Goal: Information Seeking & Learning: Learn about a topic

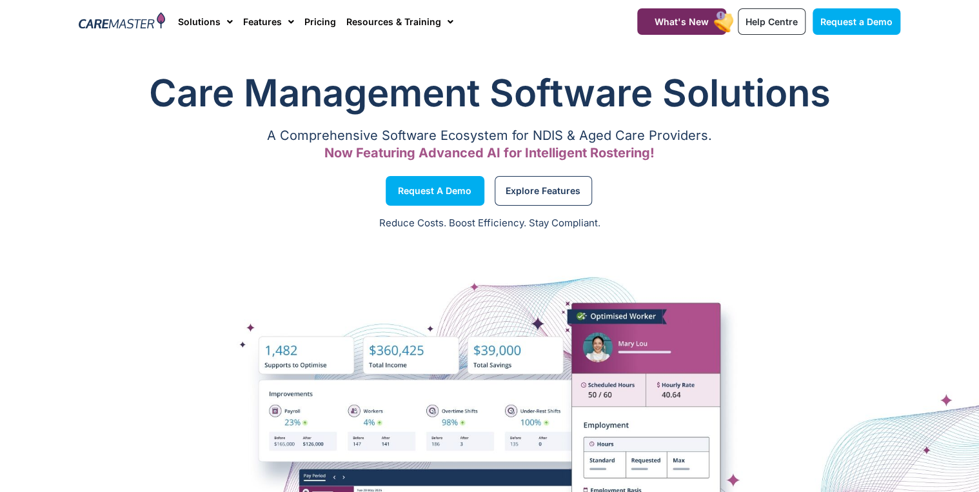
click at [781, 226] on p "Reduce Costs. Boost Efficiency. Stay Compliant." at bounding box center [490, 223] width 964 height 15
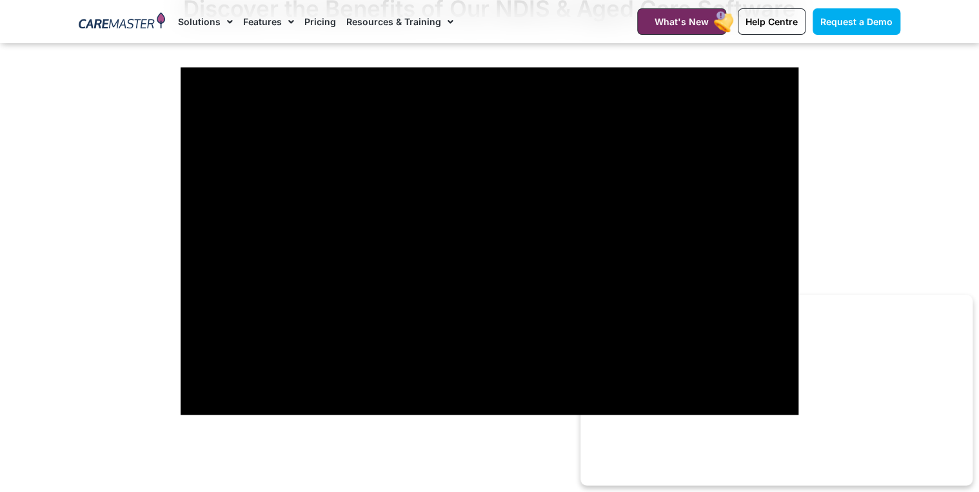
scroll to position [1187, 0]
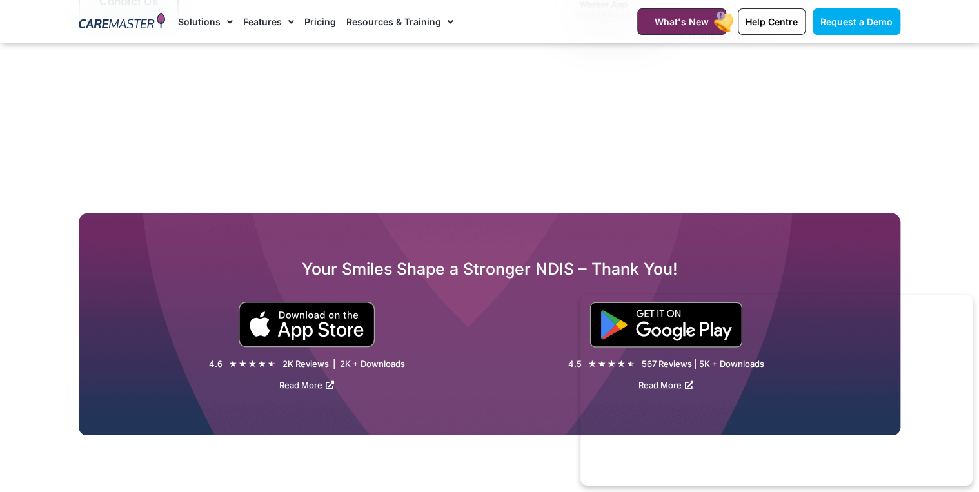
scroll to position [8325, 0]
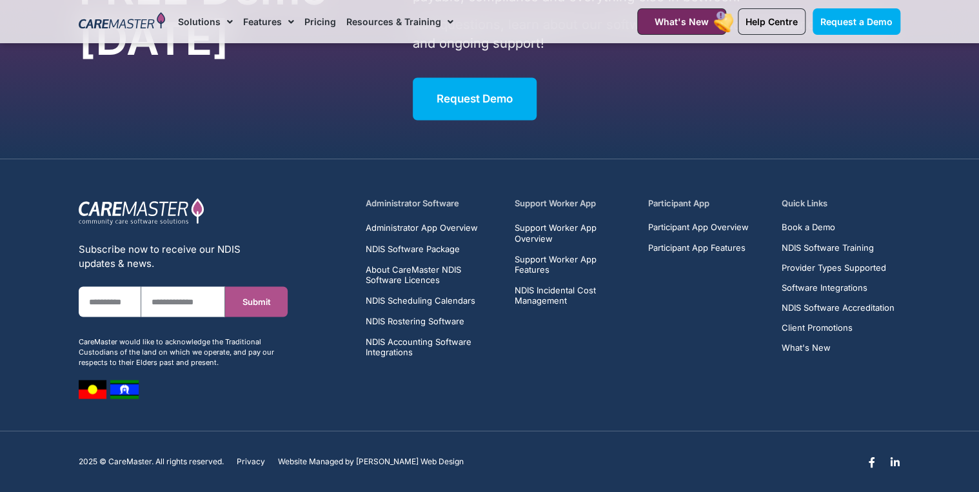
click at [625, 393] on div "Administrator Software Administrator App Overview NDIS Software Package About C…" at bounding box center [633, 298] width 548 height 214
click at [446, 367] on div "Administrator Software Administrator App Overview NDIS Software Package About C…" at bounding box center [633, 298] width 548 height 214
click at [533, 373] on div "Administrator Software Administrator App Overview NDIS Software Package About C…" at bounding box center [633, 298] width 548 height 214
click at [673, 400] on section "Subscribe now to receive our NDIS updates & news. First Name Email Submit CareM…" at bounding box center [489, 295] width 979 height 272
click at [635, 405] on section "Subscribe now to receive our NDIS updates & news. First Name Email Submit CareM…" at bounding box center [489, 295] width 979 height 272
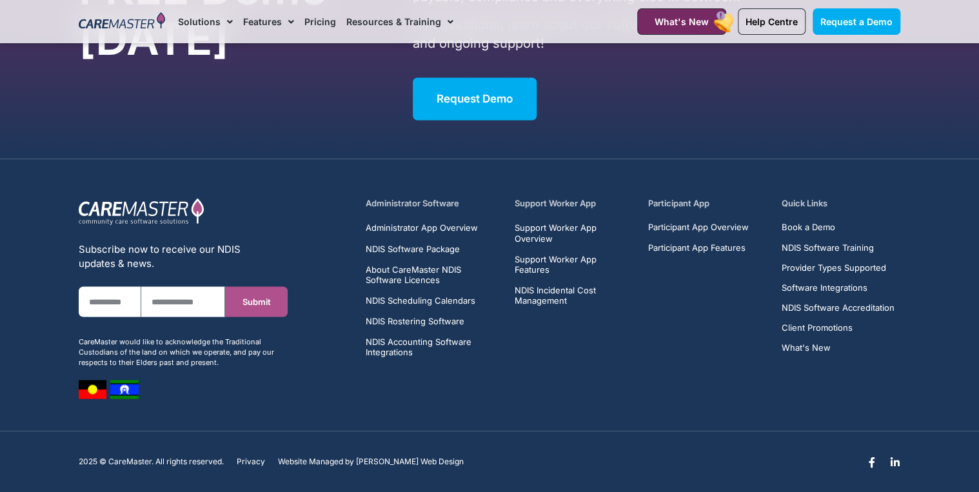
click at [739, 364] on div "Administrator Software Administrator App Overview NDIS Software Package About C…" at bounding box center [633, 298] width 548 height 214
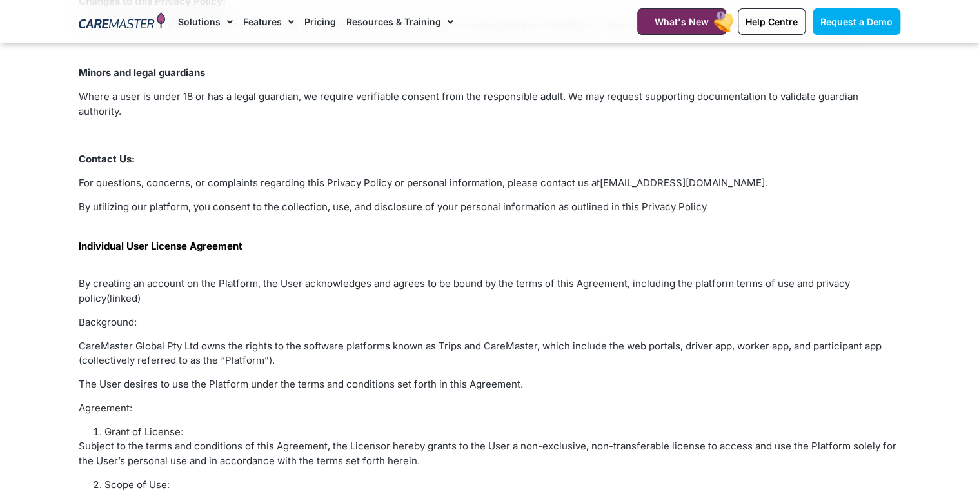
scroll to position [1084, 0]
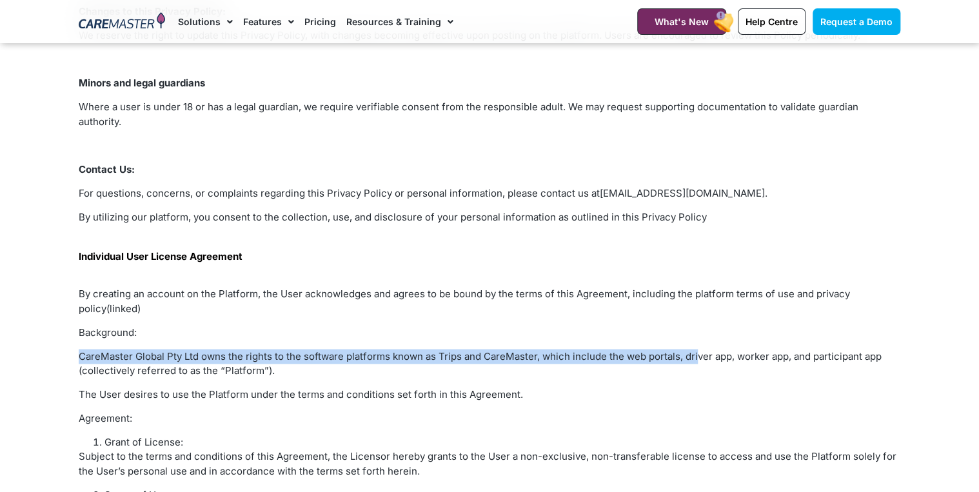
drag, startPoint x: 232, startPoint y: 339, endPoint x: 723, endPoint y: 344, distance: 491.5
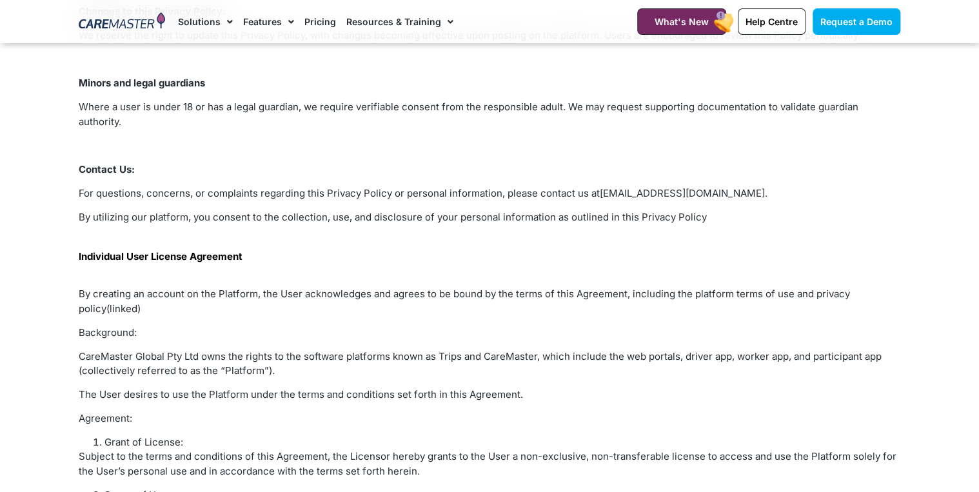
drag, startPoint x: 723, startPoint y: 344, endPoint x: 410, endPoint y: 368, distance: 313.7
click at [413, 374] on p "CareMaster Global Pty Ltd owns the rights to the software platforms known as Tr…" at bounding box center [490, 363] width 822 height 29
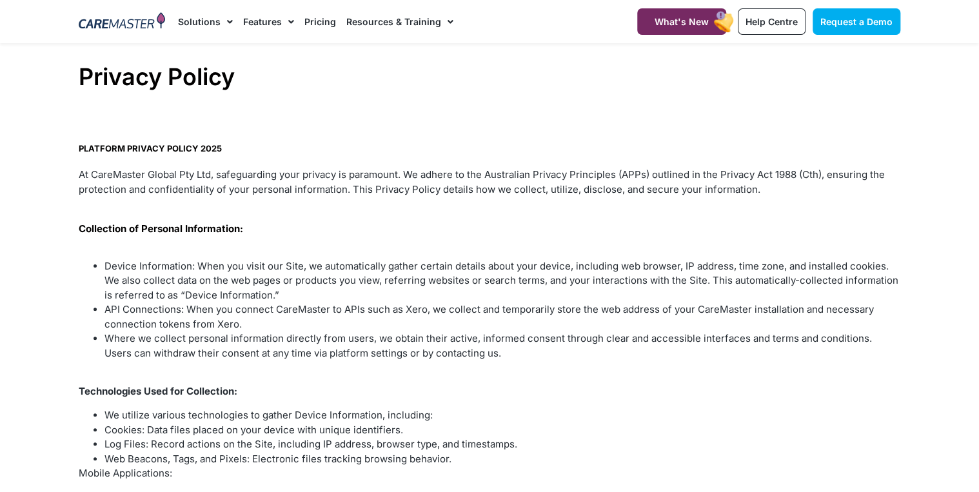
scroll to position [0, 0]
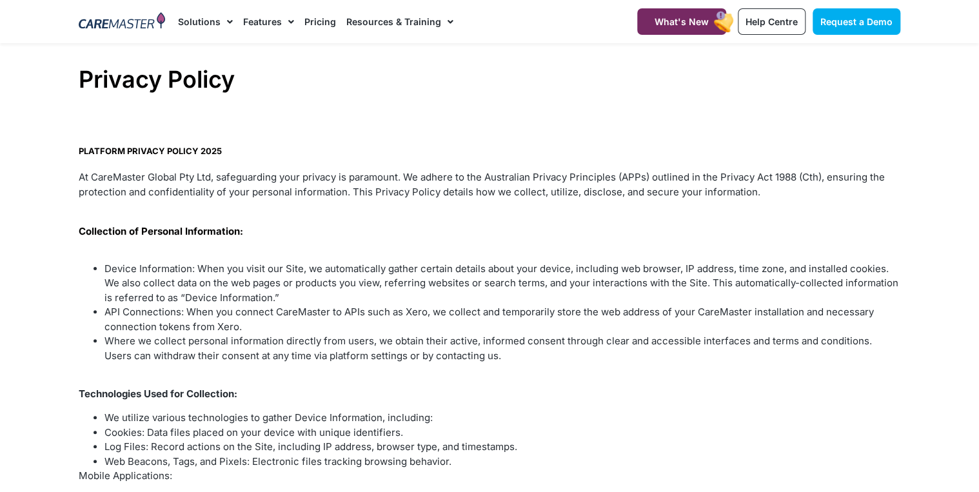
click at [84, 150] on b "PLATFORM PRIVACY POLICY 2025" at bounding box center [150, 151] width 143 height 10
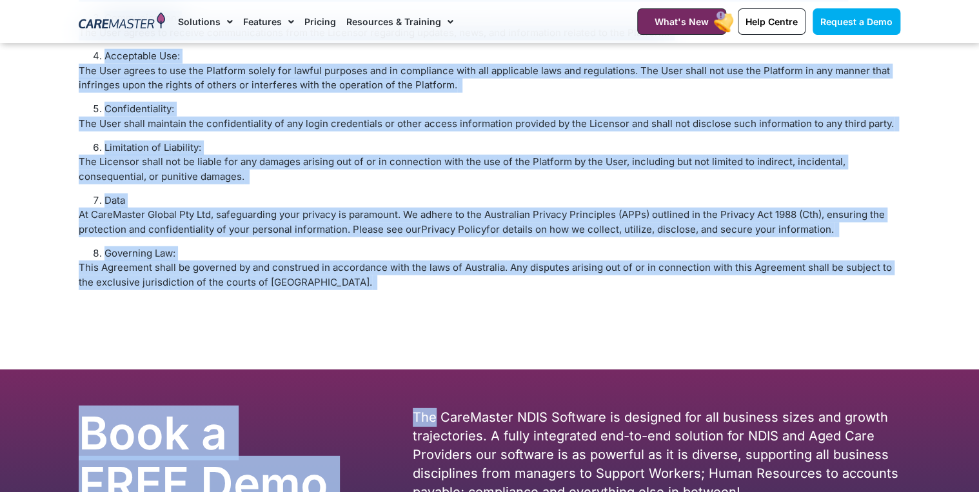
scroll to position [1600, 0]
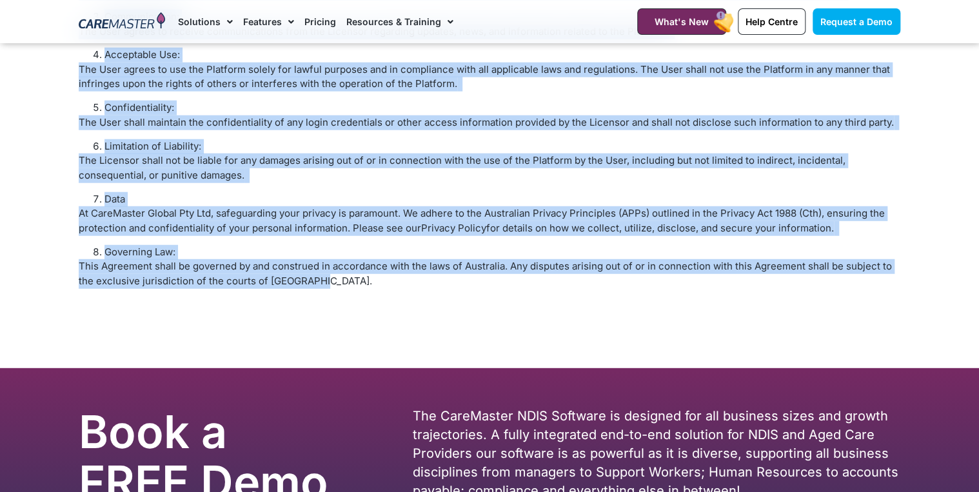
drag, startPoint x: 84, startPoint y: 150, endPoint x: 307, endPoint y: 284, distance: 259.8
copy div "PLATFORM PRIVACY POLICY 2025 At CareMaster Global Pty Ltd, safeguarding your pr…"
click at [676, 261] on span "This Agreement shall be governed by and construed in accordance with the laws o…" at bounding box center [485, 273] width 813 height 27
